Goal: Transaction & Acquisition: Download file/media

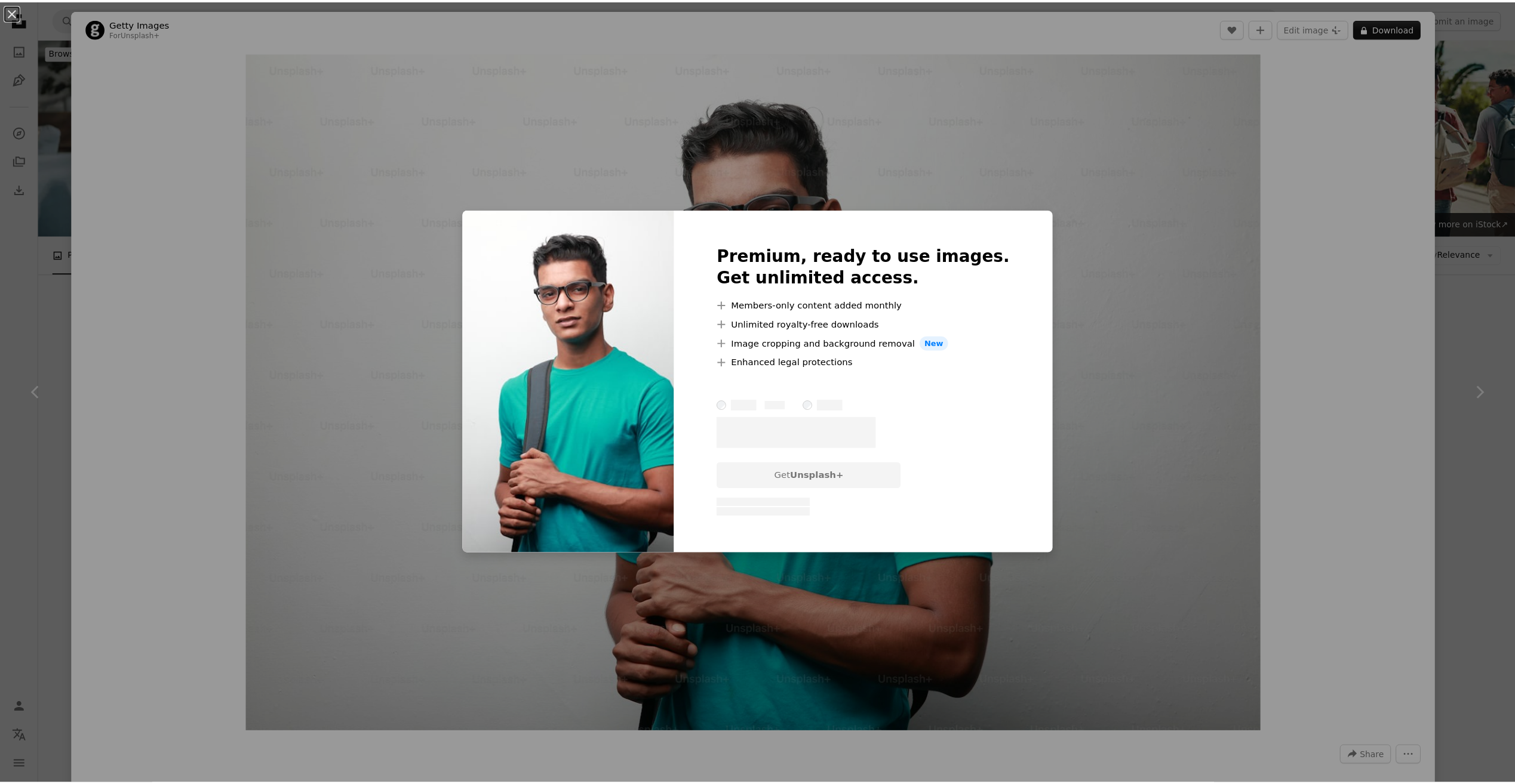
scroll to position [1079, 0]
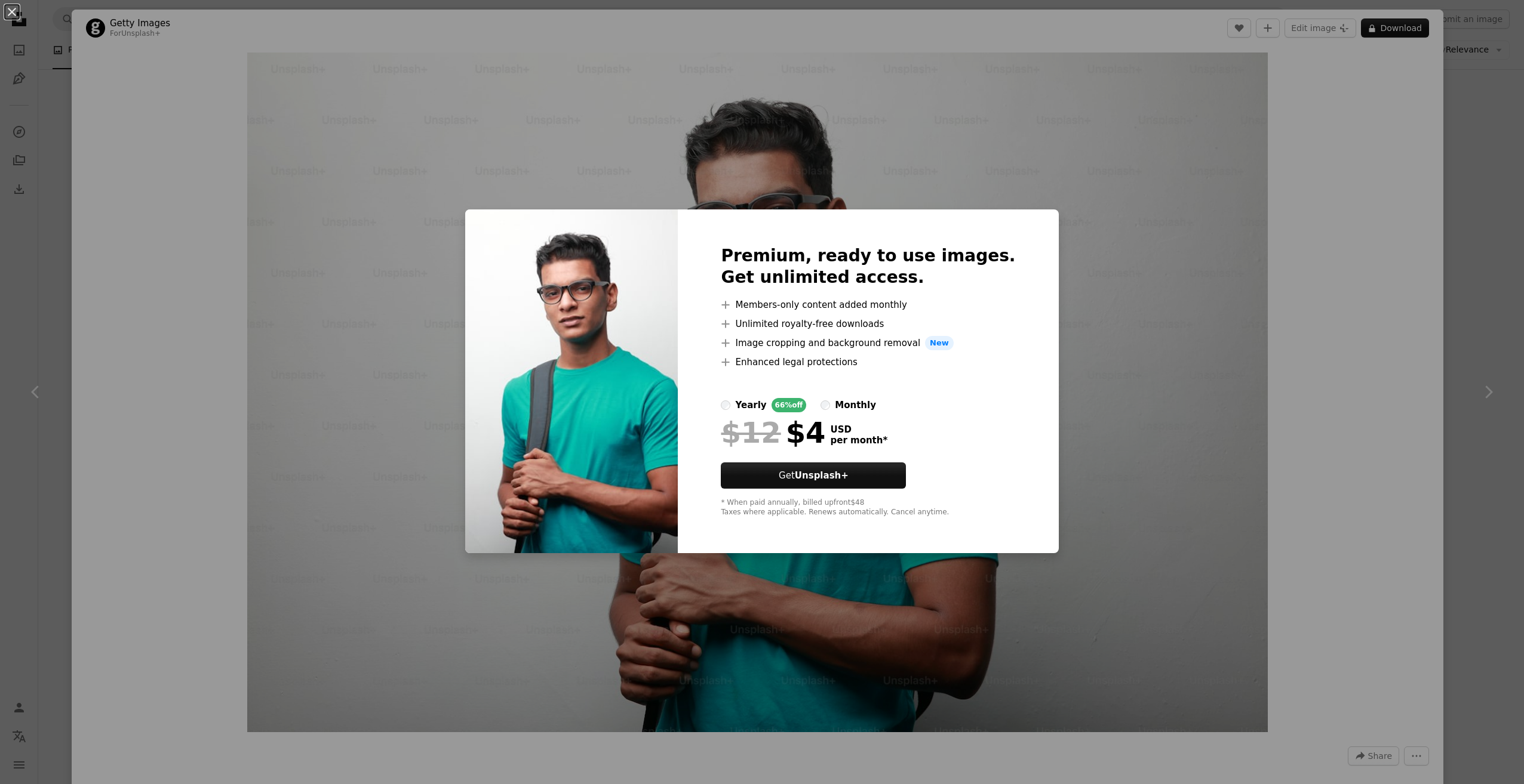
click at [1131, 276] on div "An X shape Premium, ready to use images. Get unlimited access. A plus sign Memb…" at bounding box center [762, 392] width 1524 height 784
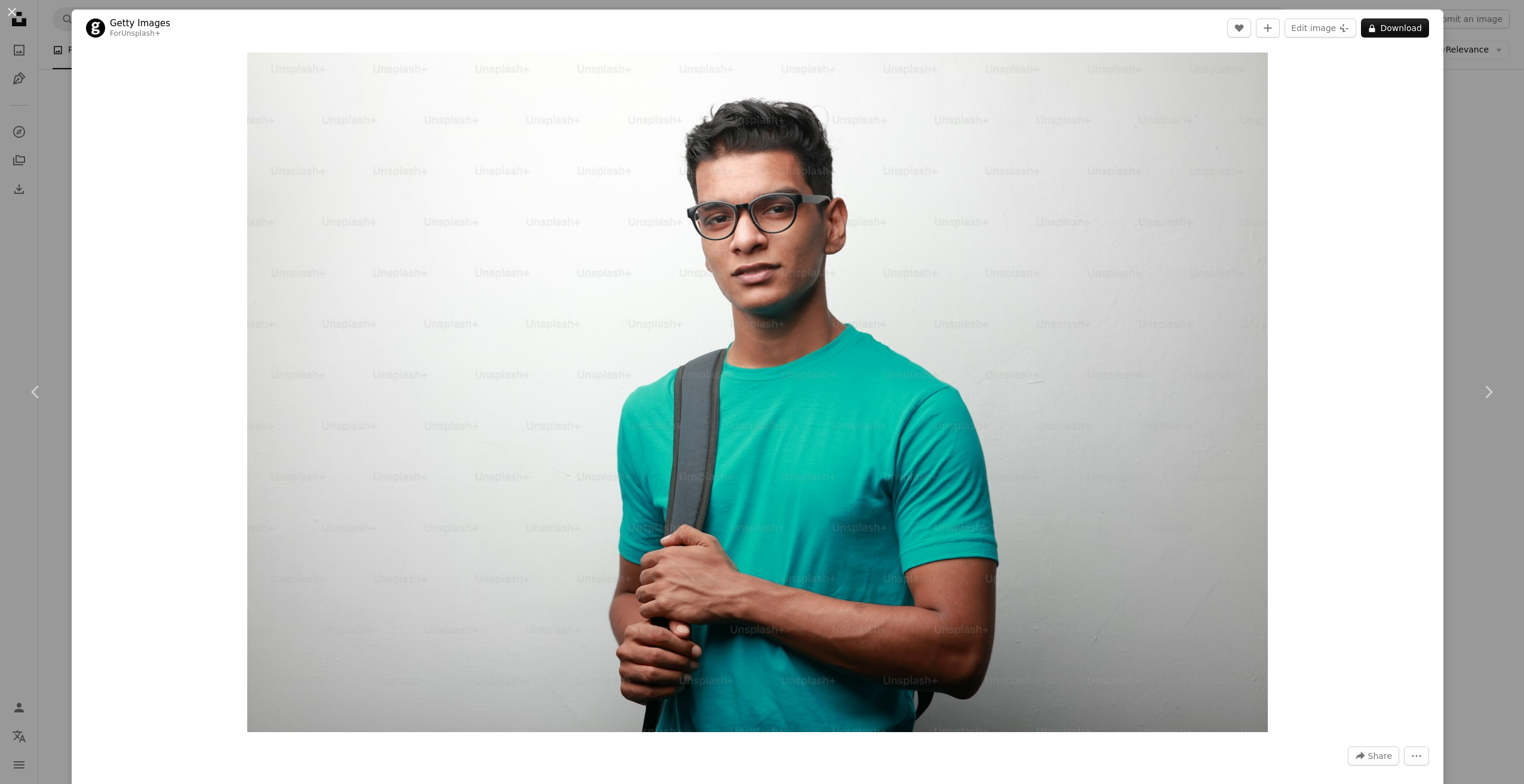
click at [1432, 116] on div "Zoom in" at bounding box center [758, 392] width 1372 height 692
click at [1467, 128] on div "An X shape Chevron left Chevron right Getty Images For Unsplash+ A heart A plus…" at bounding box center [762, 392] width 1524 height 784
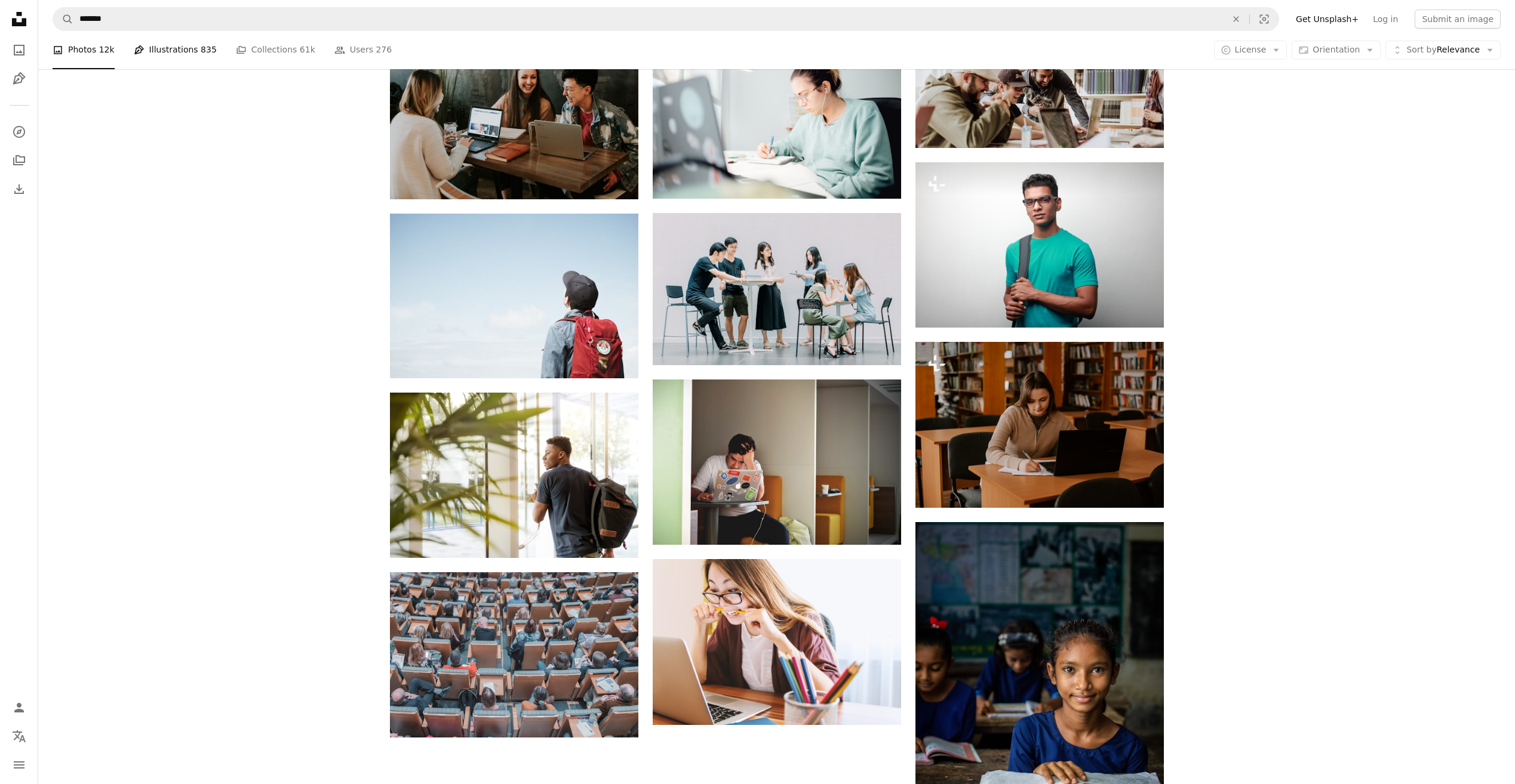
click at [201, 49] on span "835" at bounding box center [208, 50] width 16 height 13
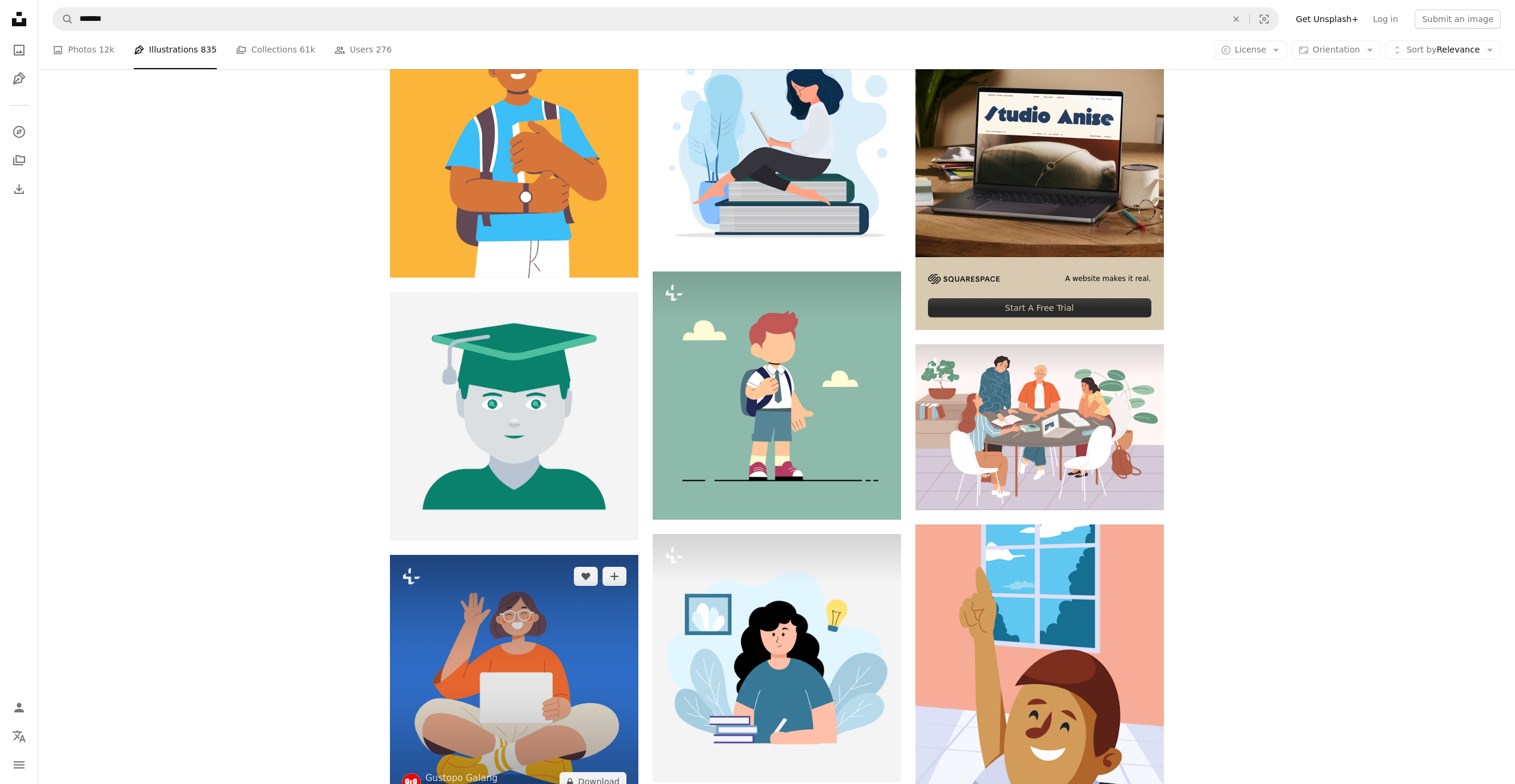
scroll to position [597, 0]
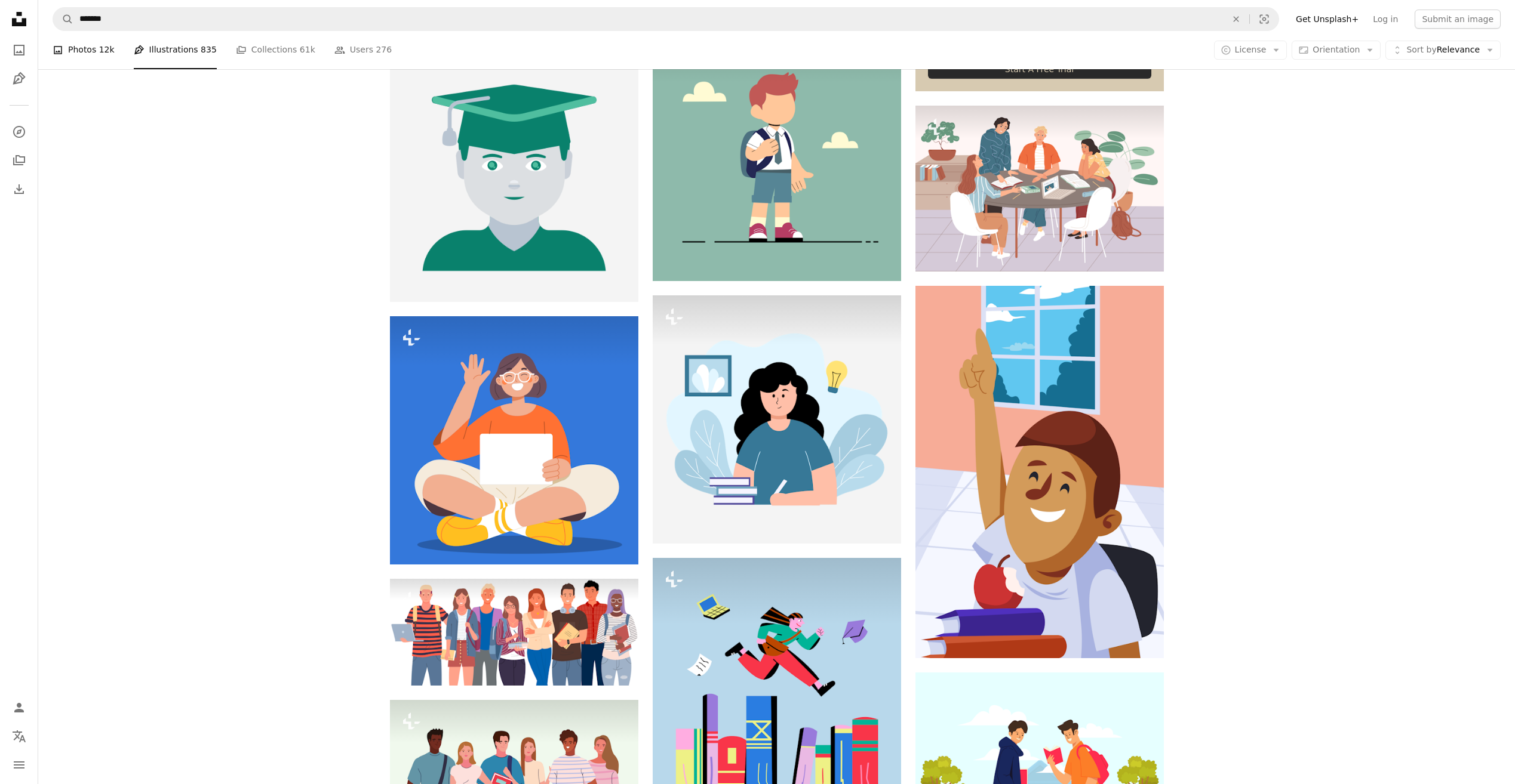
click at [99, 48] on span "12k" at bounding box center [107, 50] width 16 height 13
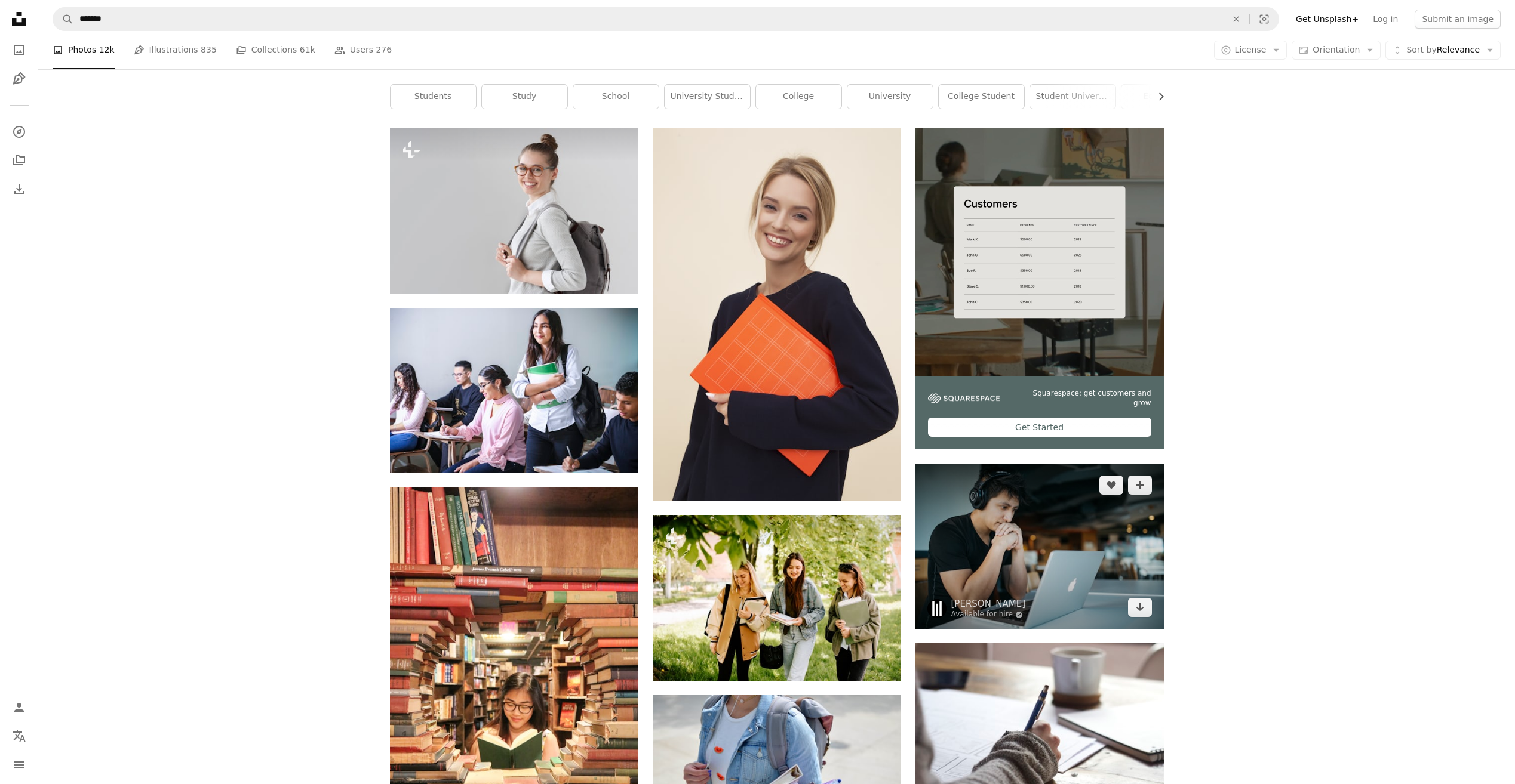
scroll to position [299, 0]
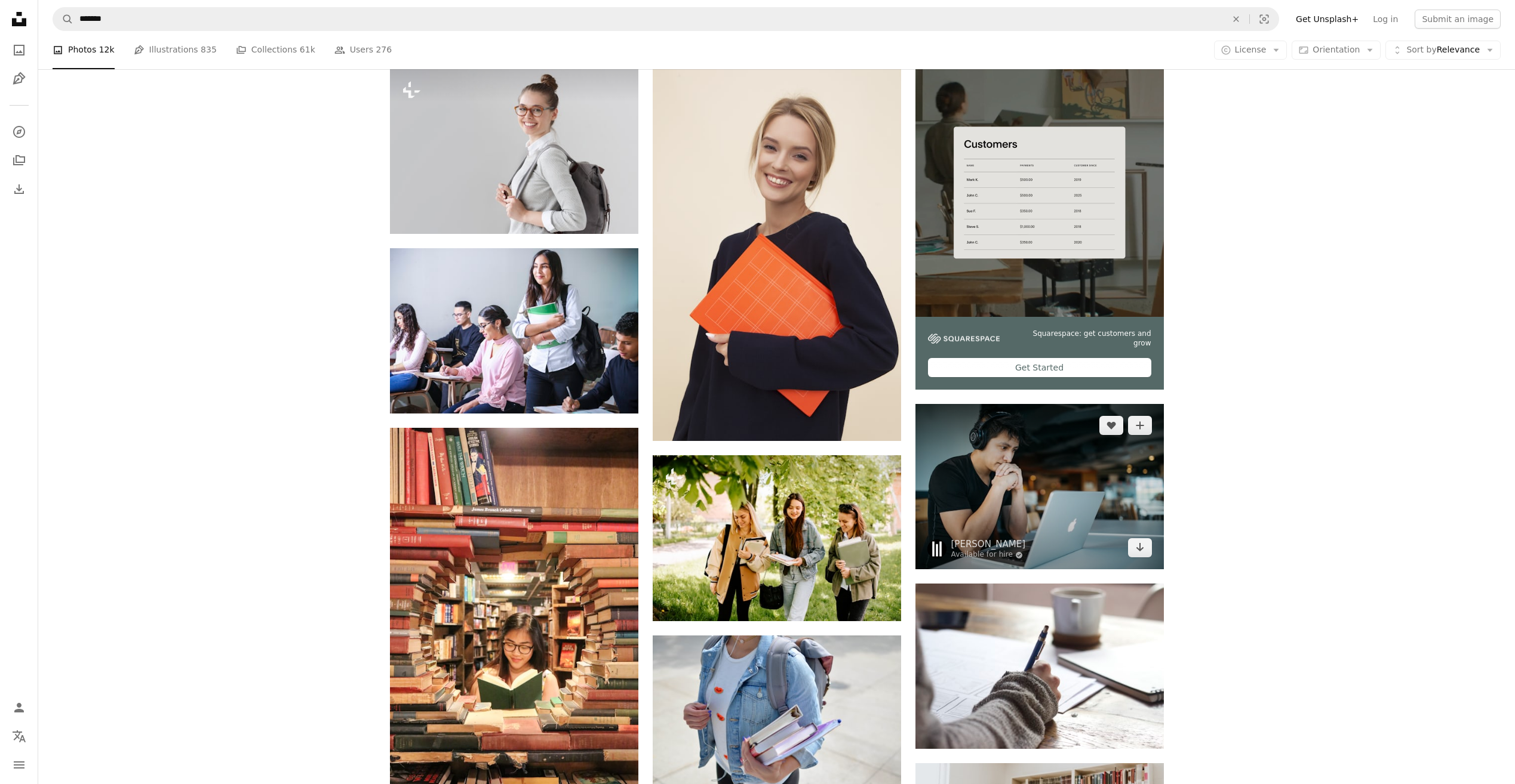
click at [1060, 498] on img at bounding box center [1040, 487] width 248 height 165
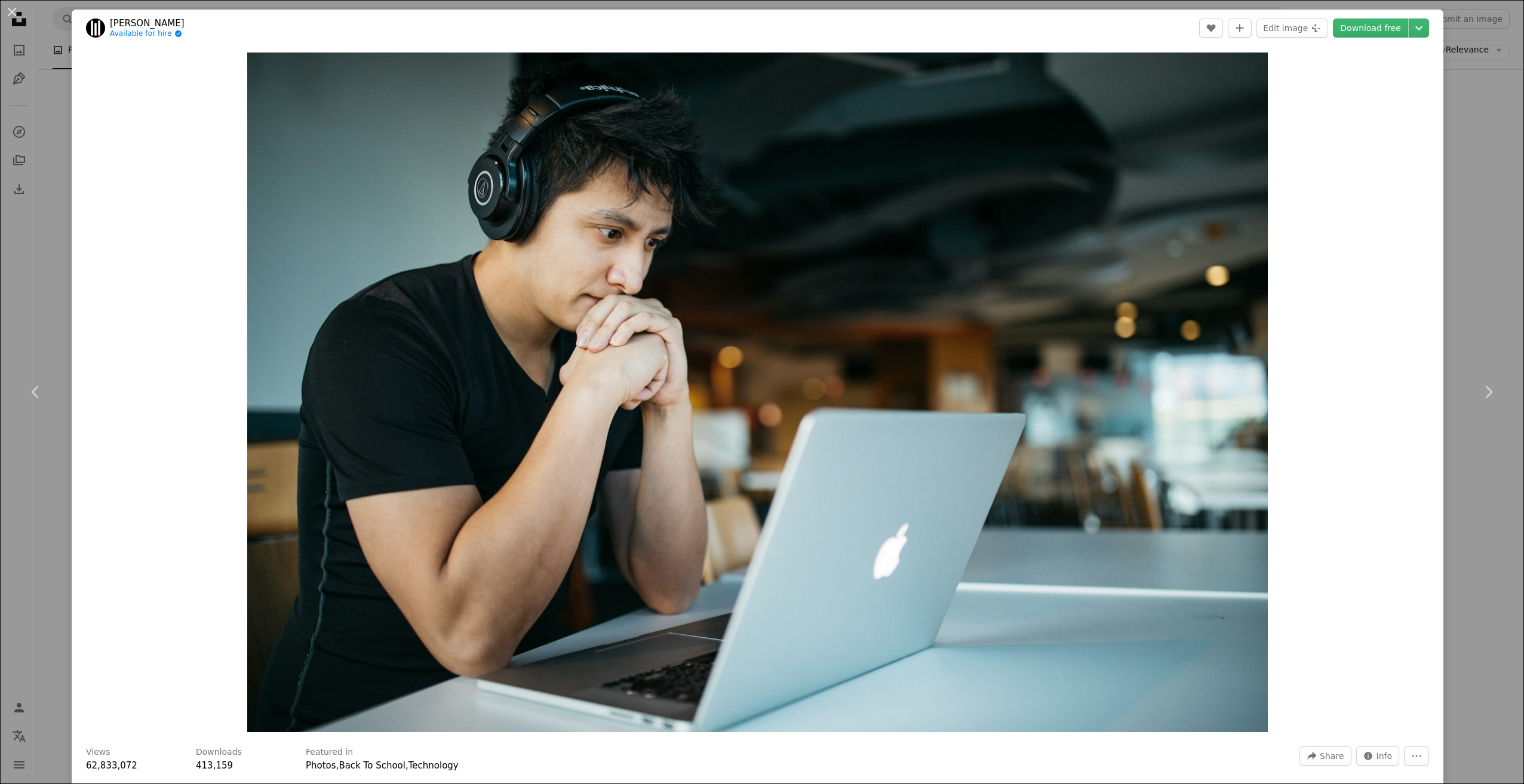
click at [1495, 246] on div "An X shape Chevron left Chevron right [PERSON_NAME] Available for hire A checkm…" at bounding box center [762, 392] width 1524 height 784
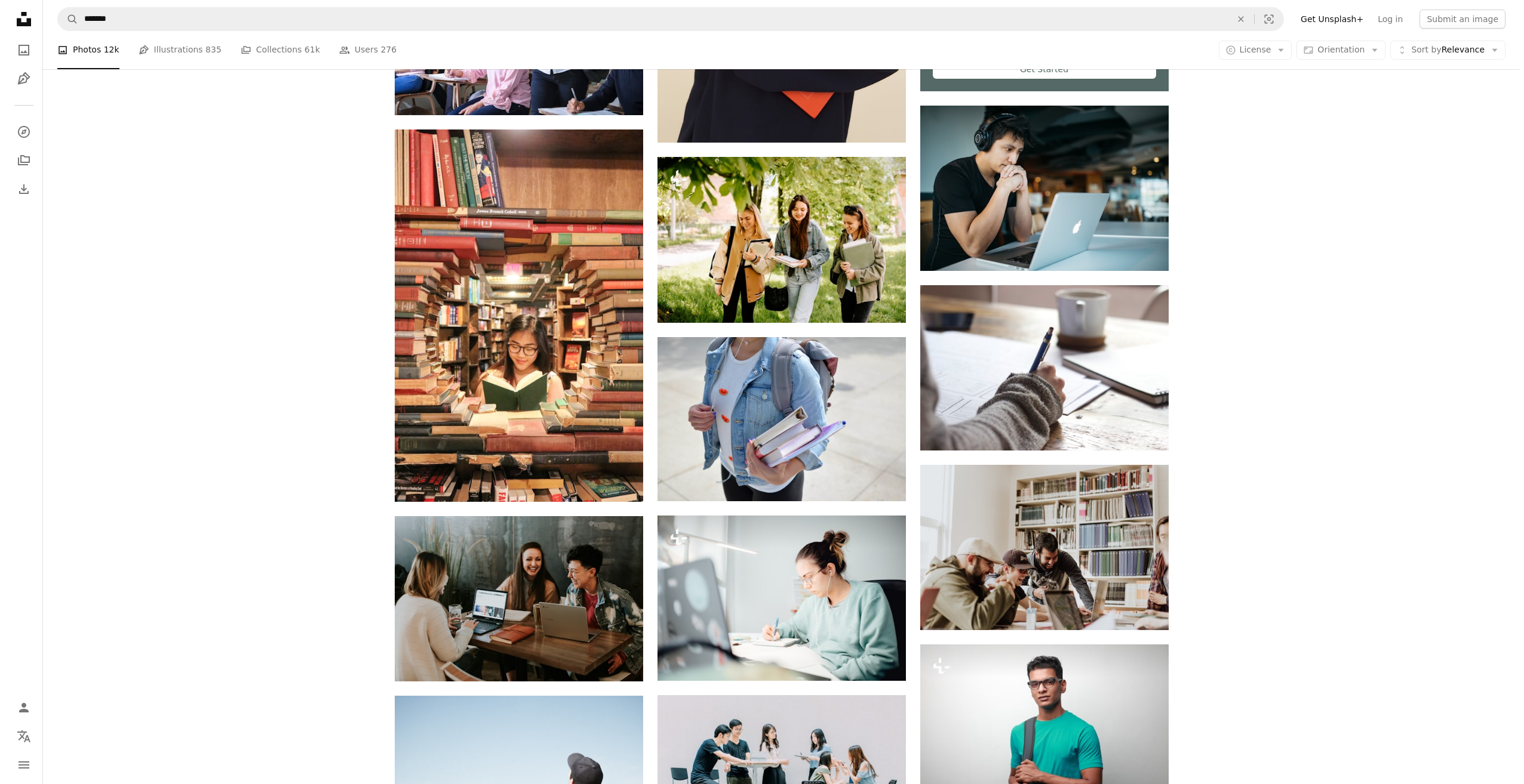
scroll to position [656, 0]
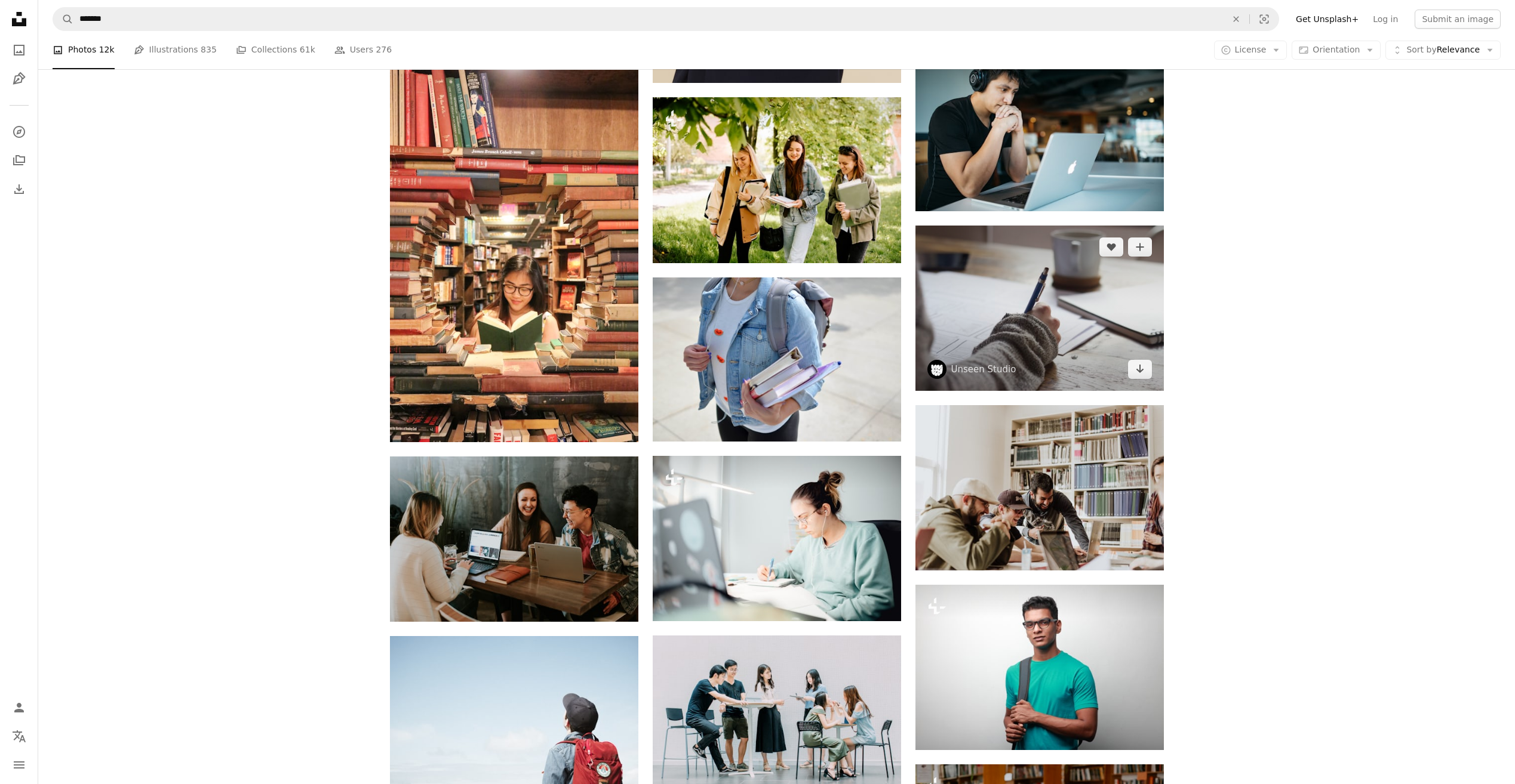
click at [1023, 271] on img at bounding box center [1040, 308] width 248 height 165
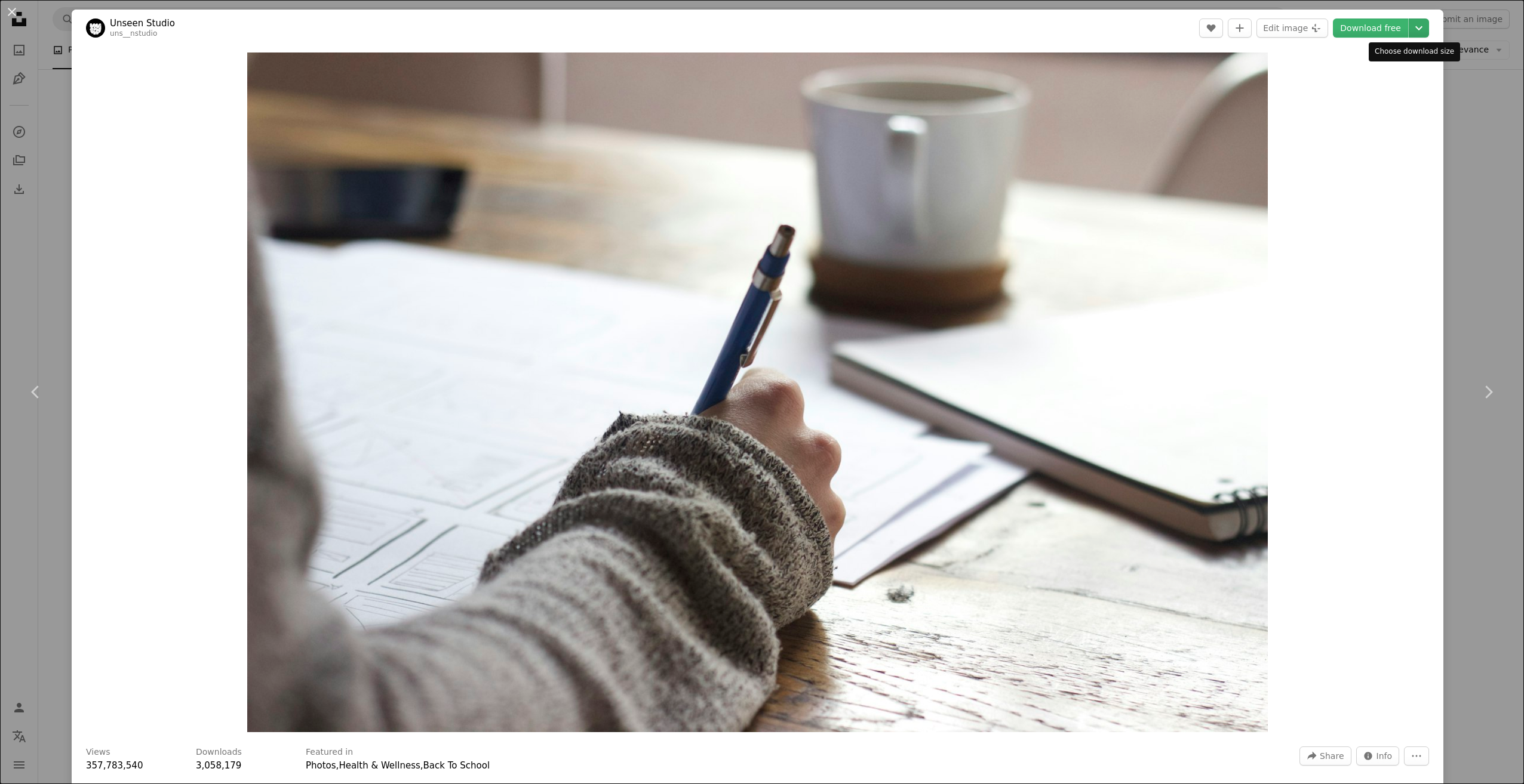
click at [1409, 25] on icon "Chevron down" at bounding box center [1419, 28] width 19 height 14
click at [1387, 234] on dialog "An X shape Chevron left Chevron right Unseen Studio uns__nstudio A heart A plus…" at bounding box center [762, 392] width 1524 height 784
click at [1373, 28] on link "Download free" at bounding box center [1370, 28] width 75 height 19
